Goal: Navigation & Orientation: Find specific page/section

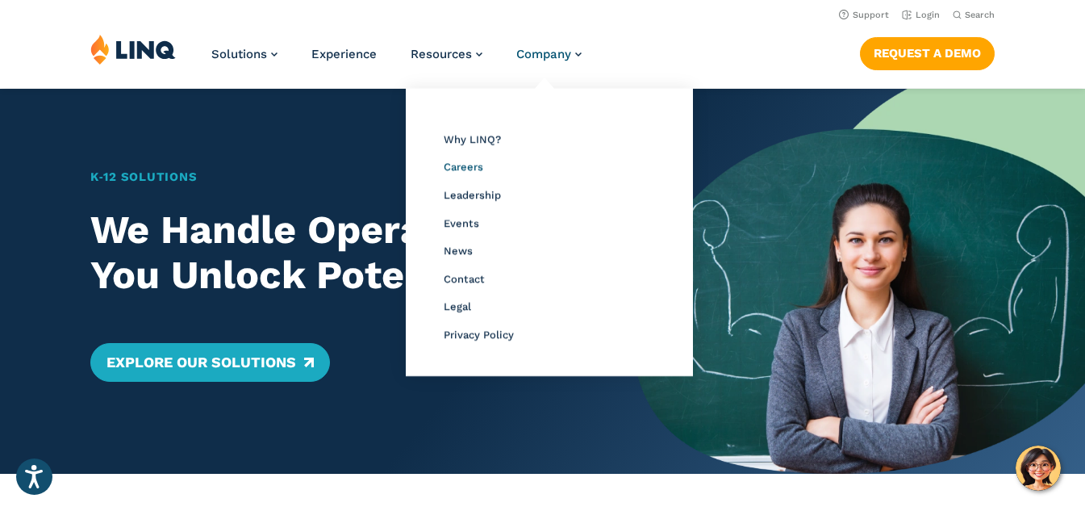
click at [452, 169] on span "Careers" at bounding box center [464, 167] width 40 height 12
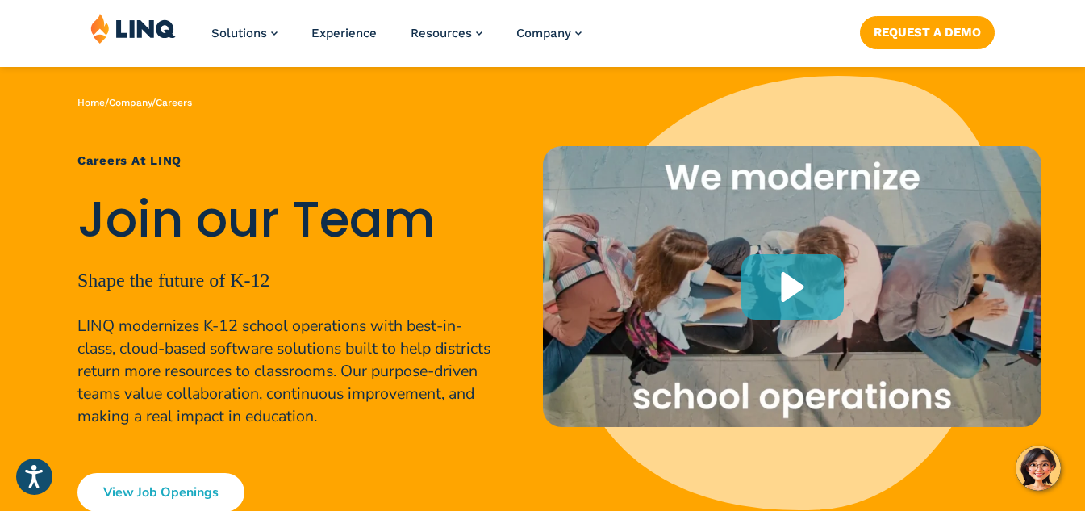
scroll to position [323, 0]
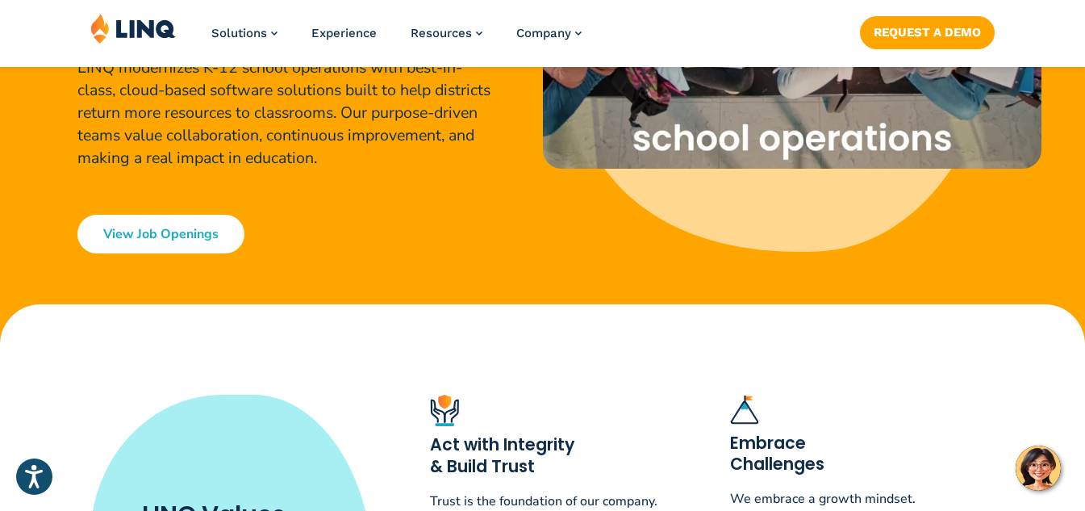
click at [172, 222] on link "View Job Openings" at bounding box center [160, 234] width 167 height 39
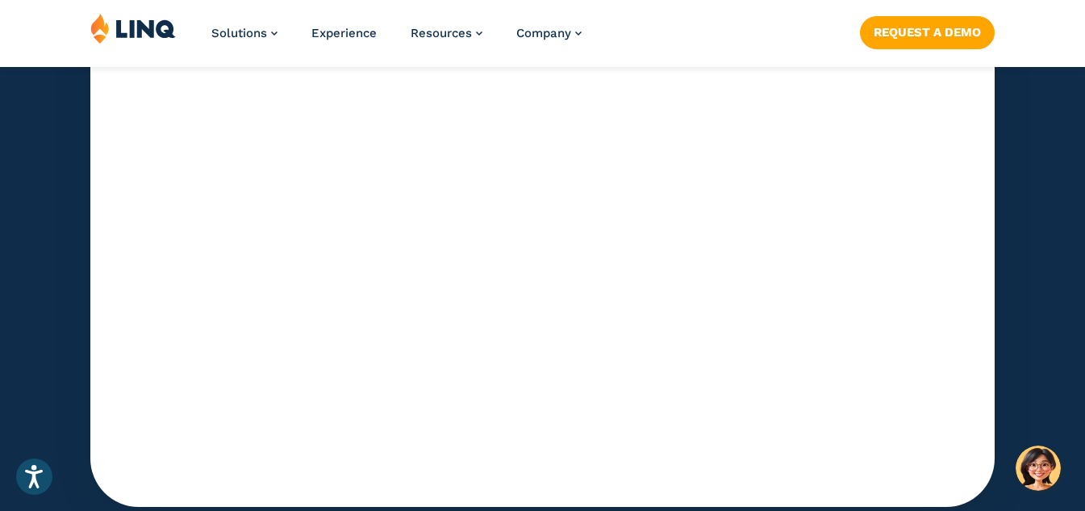
scroll to position [5339, 0]
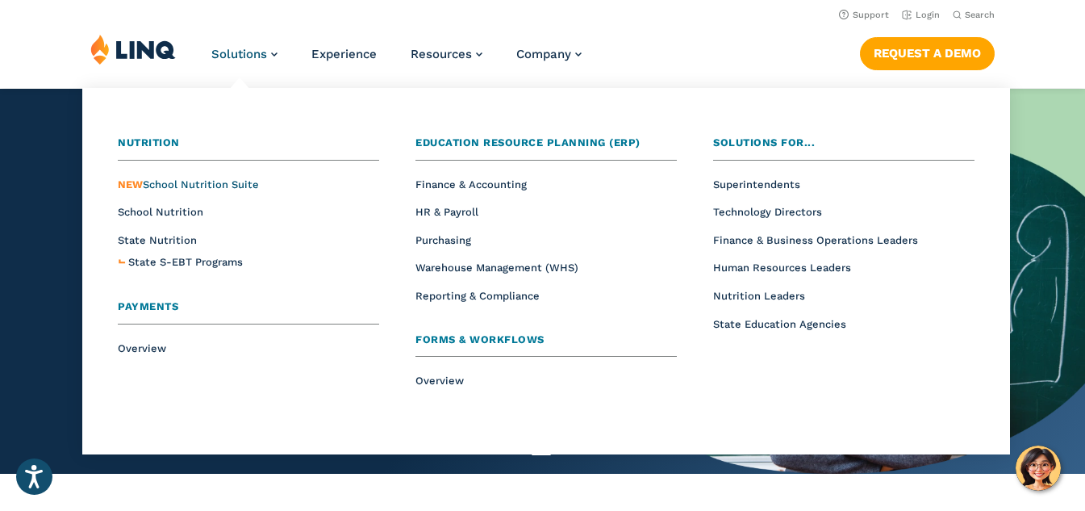
click at [181, 184] on span "NEW School Nutrition Suite" at bounding box center [188, 184] width 141 height 12
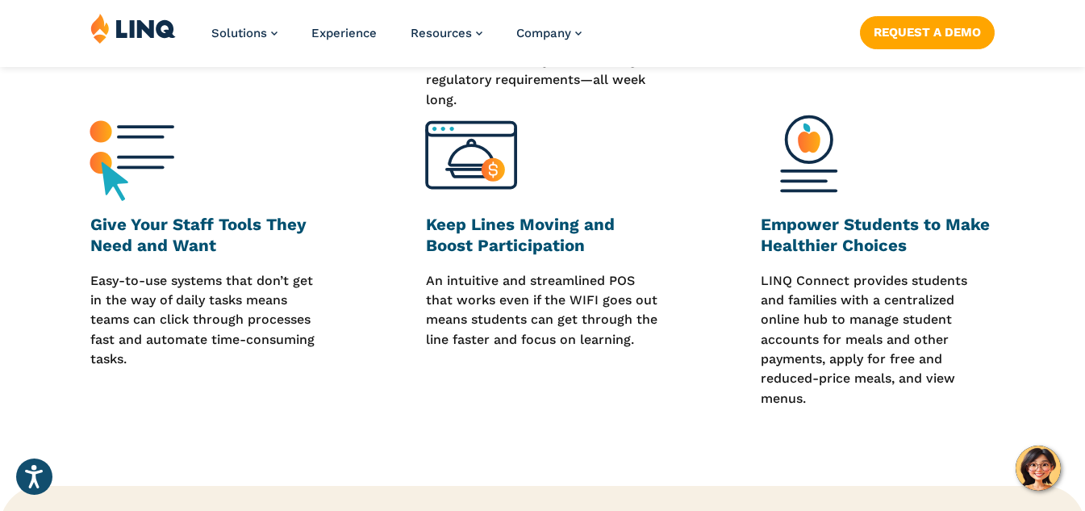
scroll to position [807, 0]
